Goal: Task Accomplishment & Management: Manage account settings

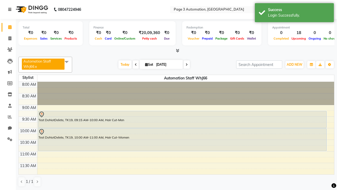
click at [11, 9] on icon at bounding box center [9, 10] width 3 height 4
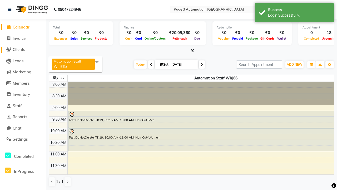
click at [23, 50] on span "Clients" at bounding box center [19, 49] width 12 height 5
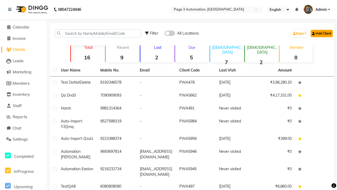
click at [321, 33] on link "Add Client" at bounding box center [322, 33] width 22 height 7
select select "22"
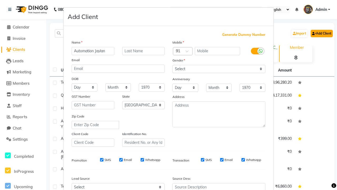
type input "Automation Jaylan"
type input "9278193996"
type input "[EMAIL_ADDRESS][DOMAIN_NAME]"
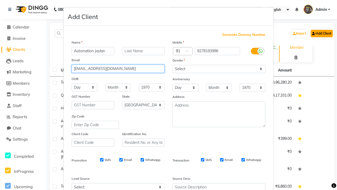
select select "male"
type input "[EMAIL_ADDRESS][DOMAIN_NAME]"
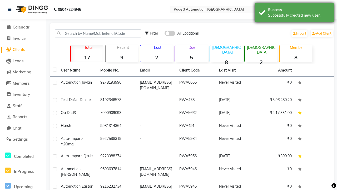
click at [294, 13] on div "Successfully created new user." at bounding box center [299, 16] width 62 height 6
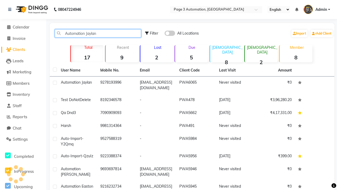
type input "Automation Jaylan"
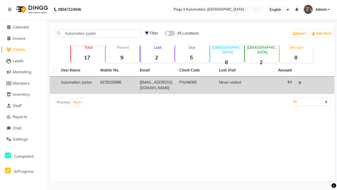
click at [192, 85] on td "PWA6065" at bounding box center [196, 84] width 40 height 17
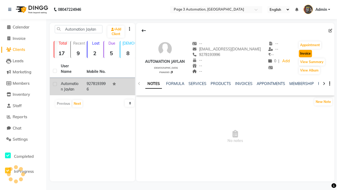
click at [302, 53] on button "Invoice" at bounding box center [305, 53] width 13 height 7
select select "2774"
select select "service"
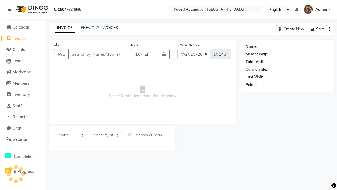
type input "9278193996"
select select "71572"
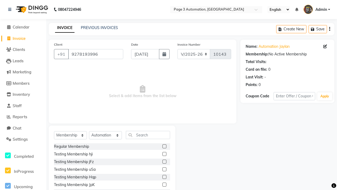
click at [164, 146] on label at bounding box center [165, 146] width 4 height 4
click at [164, 146] on input "checkbox" at bounding box center [164, 146] width 3 height 3
select select "select"
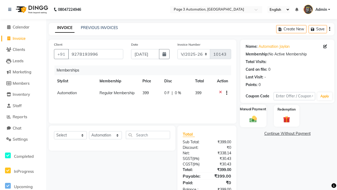
click at [253, 109] on label "Manual Payment" at bounding box center [253, 109] width 26 height 5
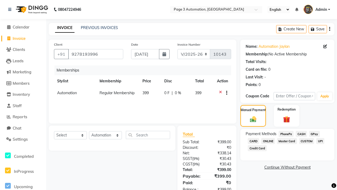
click at [301, 134] on span "CASH" at bounding box center [301, 134] width 11 height 6
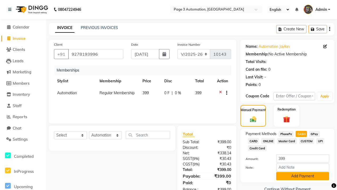
click at [303, 176] on button "Add Payment" at bounding box center [302, 176] width 53 height 8
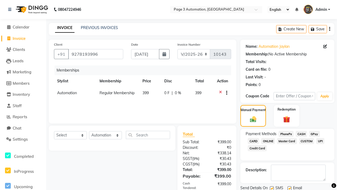
click at [272, 188] on label at bounding box center [272, 188] width 4 height 4
click at [272, 188] on input "checkbox" at bounding box center [271, 187] width 3 height 3
checkbox input "false"
click at [289, 188] on label at bounding box center [290, 188] width 4 height 4
click at [289, 188] on input "checkbox" at bounding box center [289, 187] width 3 height 3
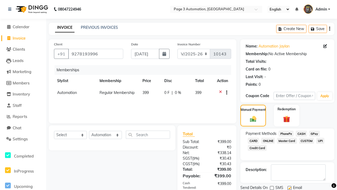
checkbox input "false"
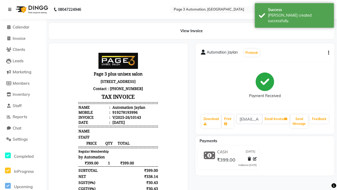
click at [294, 13] on div "Bill created successfully." at bounding box center [299, 18] width 62 height 11
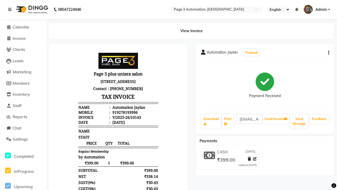
click at [11, 9] on icon at bounding box center [9, 10] width 3 height 4
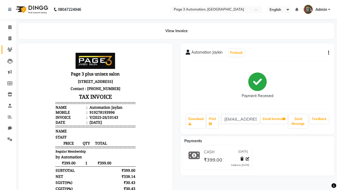
click at [8, 50] on icon at bounding box center [9, 49] width 5 height 4
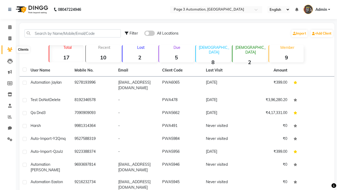
click at [286, 57] on strong "9" at bounding box center [286, 57] width 35 height 7
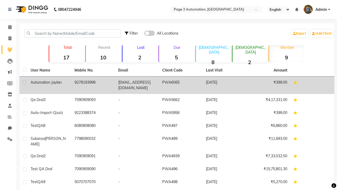
click at [24, 82] on label at bounding box center [25, 83] width 4 height 4
click at [24, 82] on input "checkbox" at bounding box center [24, 82] width 3 height 3
checkbox input "true"
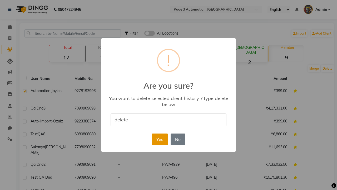
type input "delete"
click at [160, 139] on button "Yes" at bounding box center [160, 139] width 16 height 12
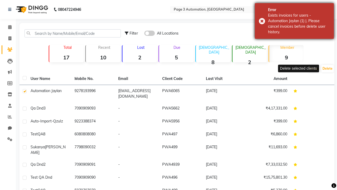
click at [294, 21] on div "Exists invoices for users - Automation Jaylan (1) |. Please cancel invoices bef…" at bounding box center [299, 24] width 62 height 22
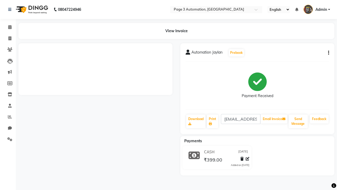
click at [328, 53] on button "button" at bounding box center [327, 53] width 3 height 6
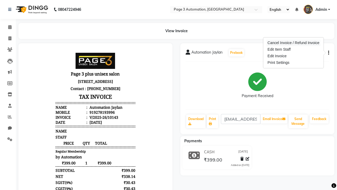
click at [293, 43] on div "Cancel Invoice / Refund Invoice" at bounding box center [294, 43] width 54 height 7
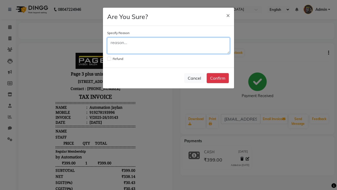
click at [169, 46] on textarea at bounding box center [168, 45] width 123 height 16
type textarea "Testing"
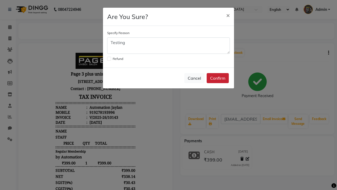
click at [218, 78] on button "Confirm" at bounding box center [218, 78] width 22 height 10
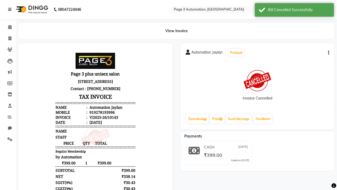
click at [294, 11] on div "Bill Cancelled Successfully." at bounding box center [299, 10] width 62 height 6
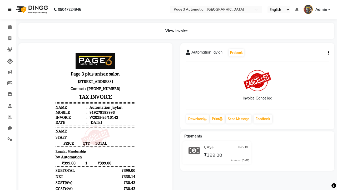
click at [11, 9] on icon at bounding box center [9, 10] width 3 height 4
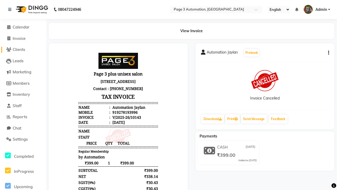
click at [23, 50] on span "Clients" at bounding box center [19, 49] width 12 height 5
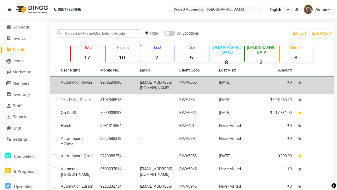
click at [55, 82] on label at bounding box center [55, 83] width 4 height 4
click at [55, 82] on input "checkbox" at bounding box center [54, 82] width 3 height 3
checkbox input "true"
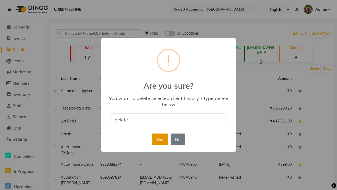
type input "delete"
click at [160, 139] on button "Yes" at bounding box center [160, 139] width 16 height 12
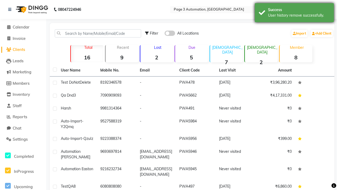
click at [294, 13] on div "User history remove successfully." at bounding box center [299, 16] width 62 height 6
click at [317, 9] on span "Admin" at bounding box center [322, 10] width 12 height 6
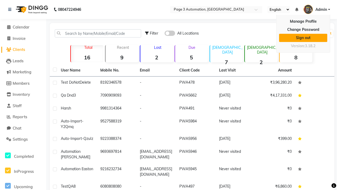
click at [303, 38] on link "Sign out" at bounding box center [303, 38] width 48 height 8
